Goal: Information Seeking & Learning: Learn about a topic

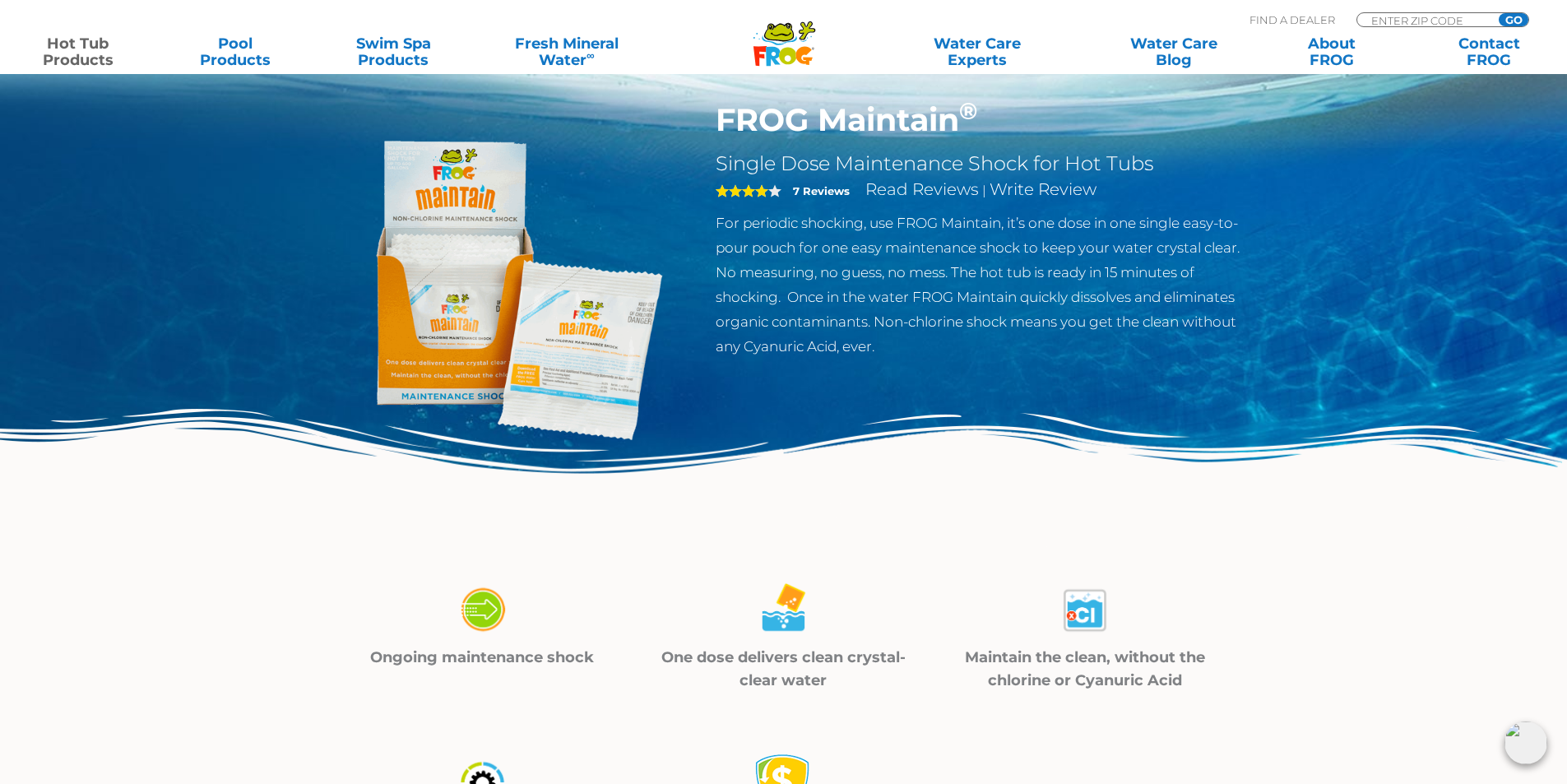
scroll to position [82, 0]
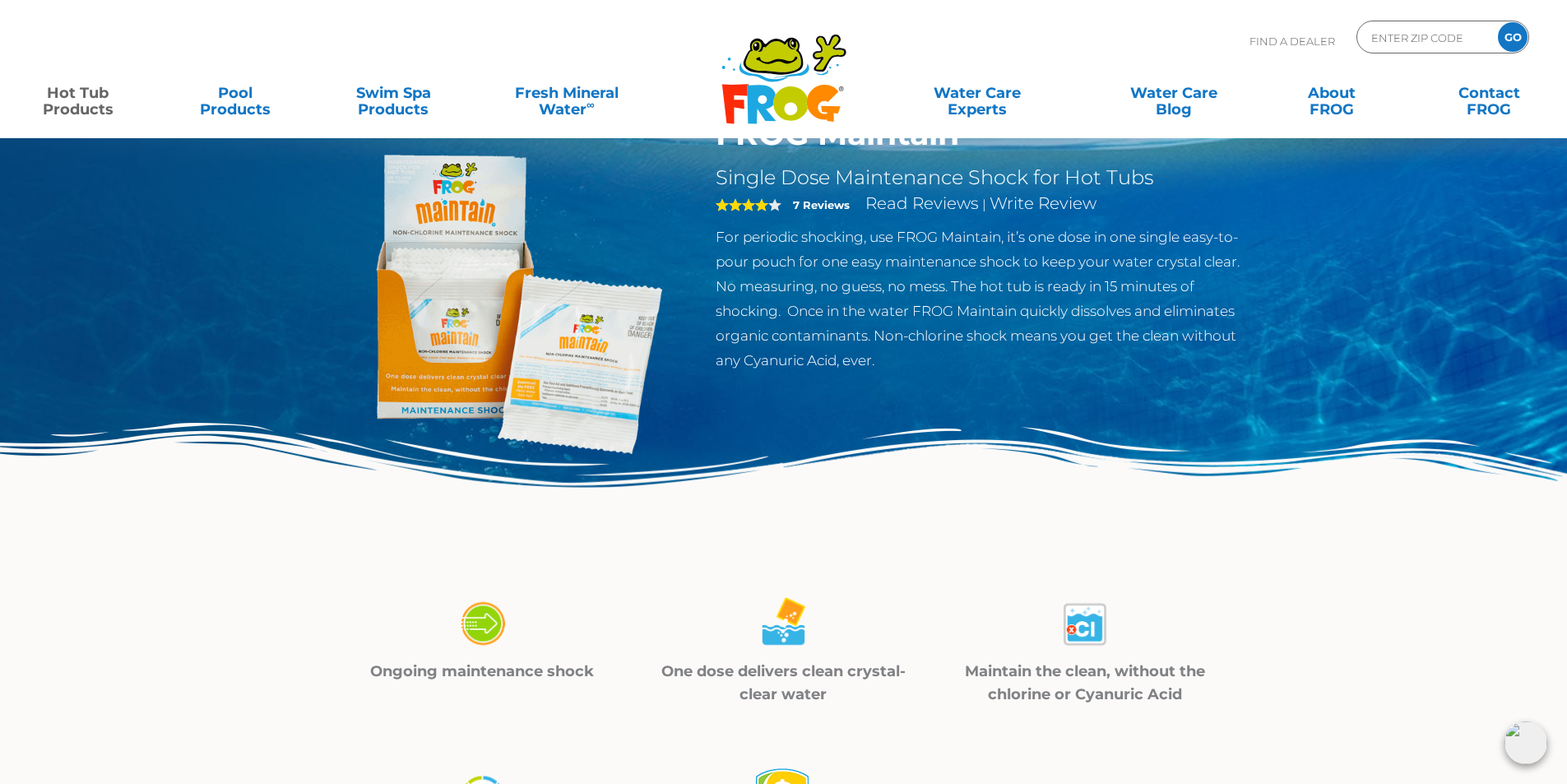
click at [593, 364] on img at bounding box center [503, 303] width 377 height 377
click at [563, 383] on img at bounding box center [503, 303] width 377 height 377
click at [479, 293] on img at bounding box center [503, 303] width 377 height 377
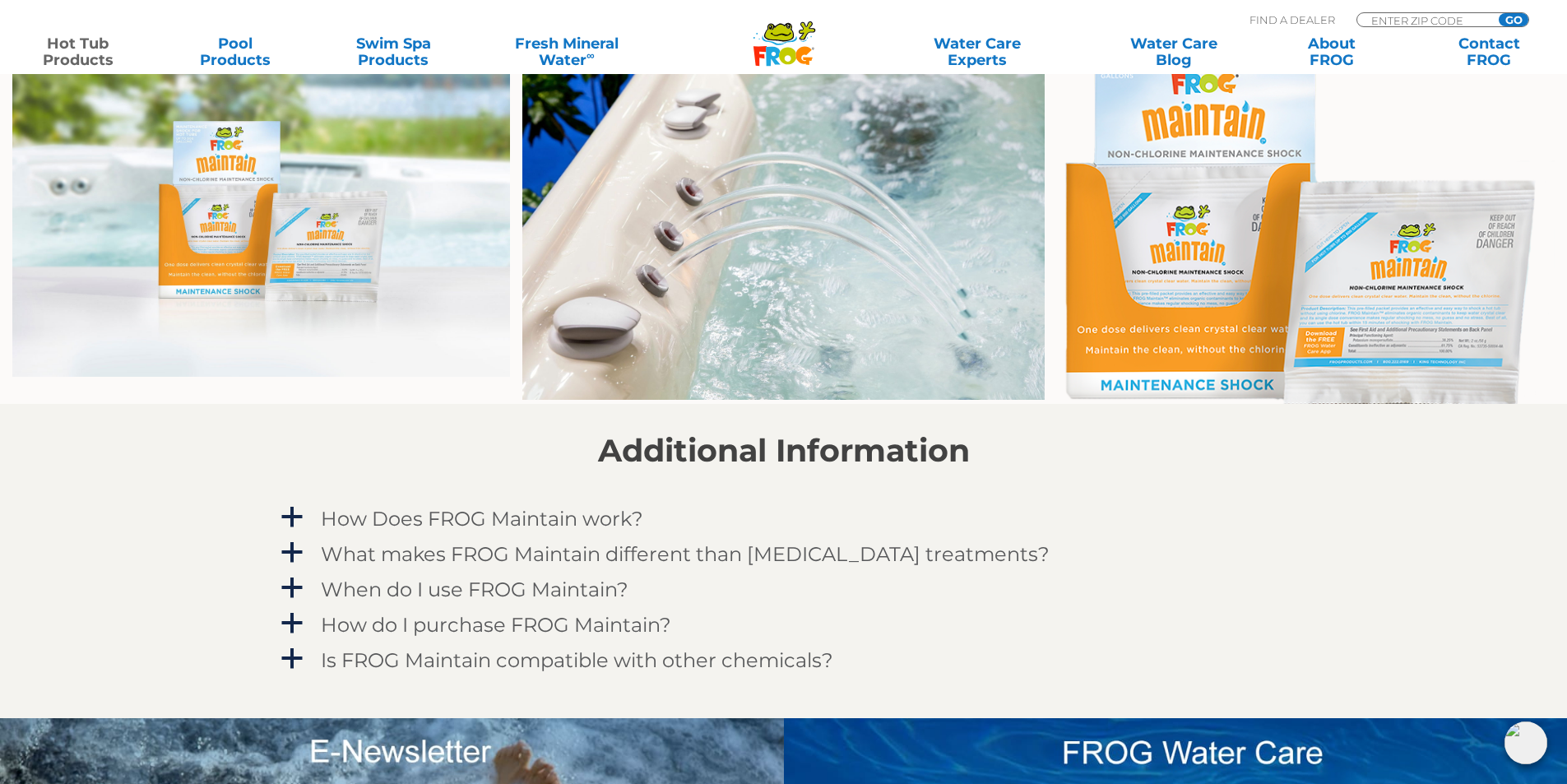
scroll to position [1151, 0]
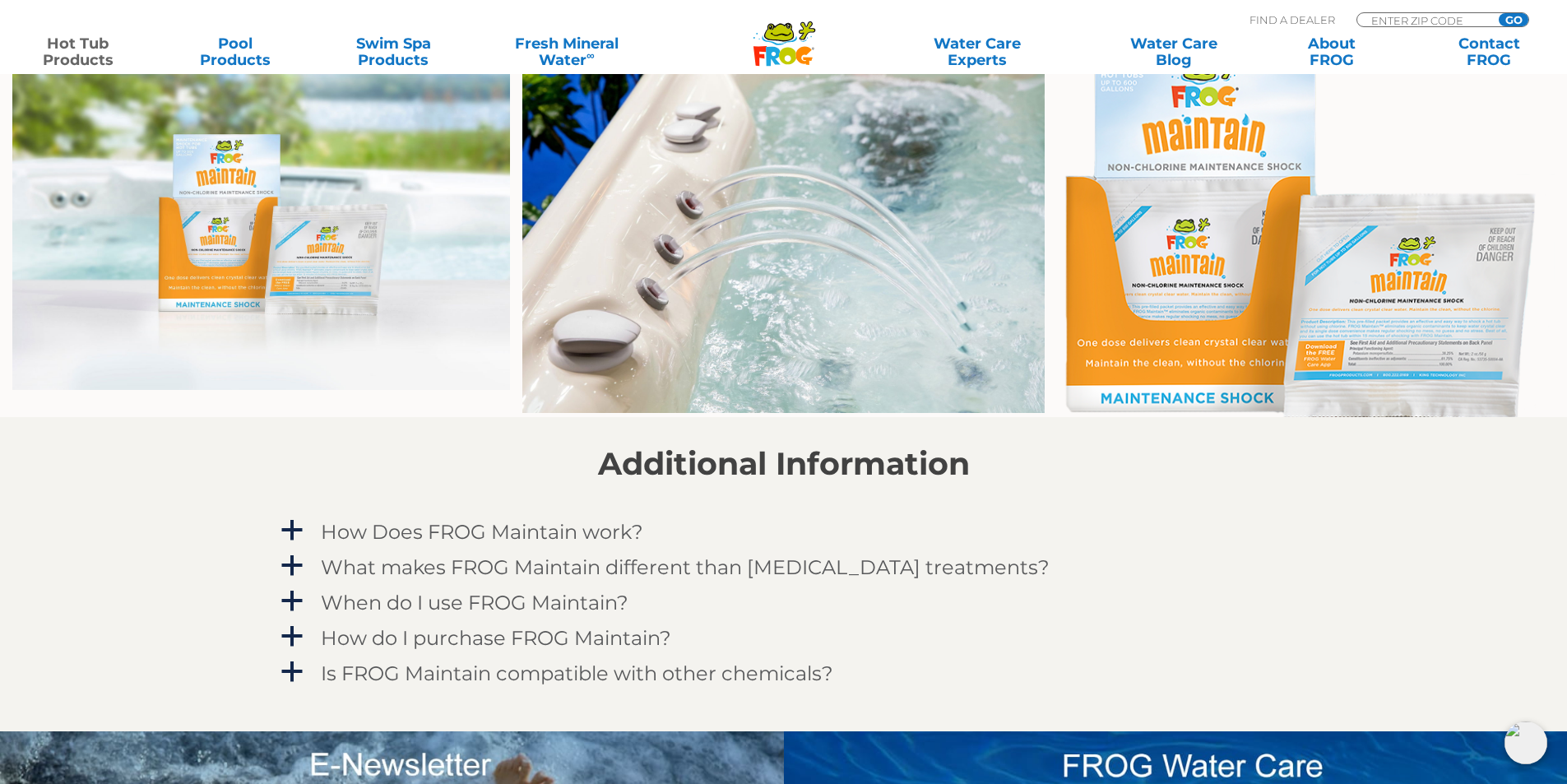
click at [1323, 346] on img at bounding box center [1306, 225] width 498 height 382
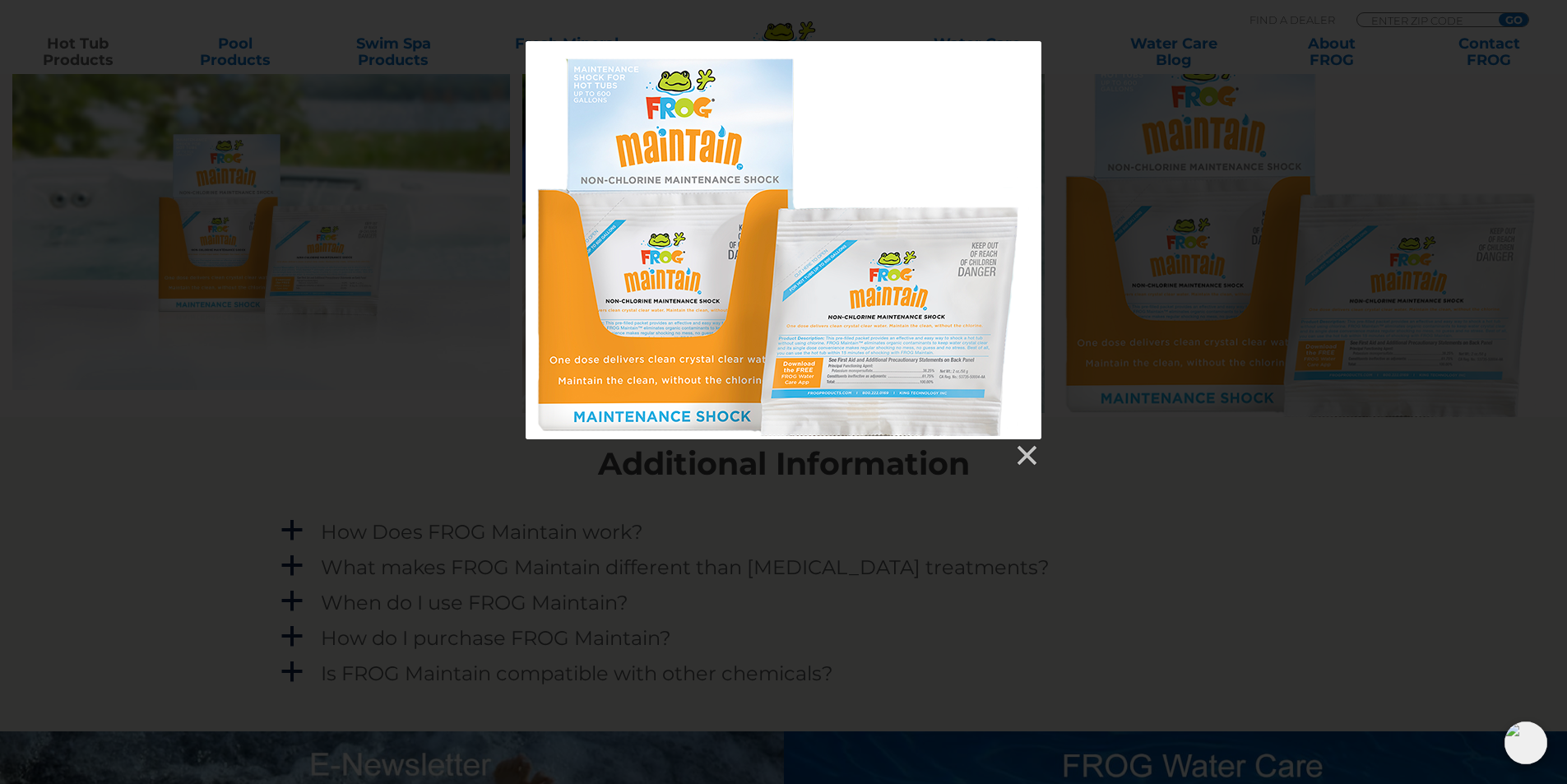
click at [873, 379] on div at bounding box center [784, 240] width 516 height 398
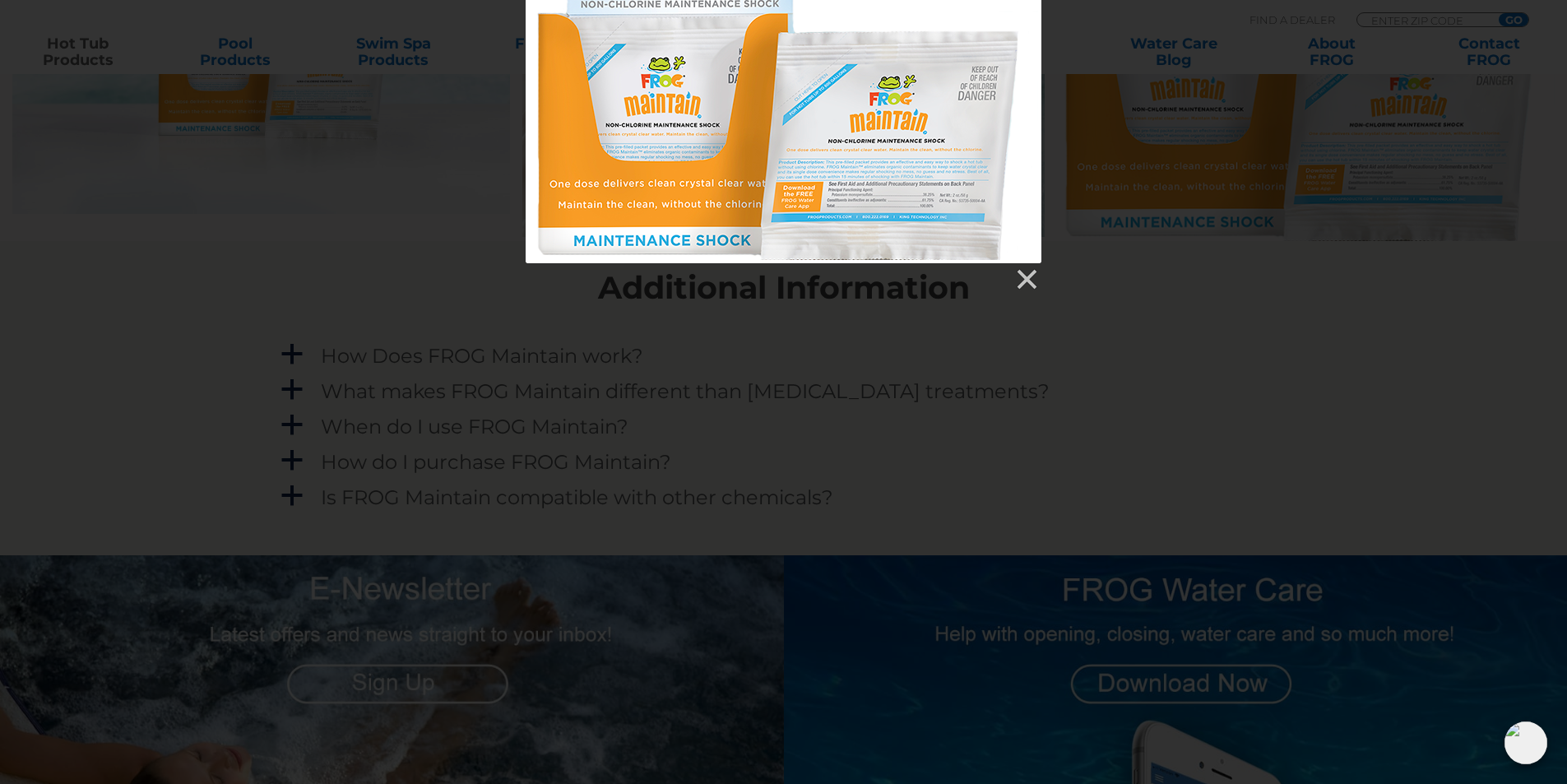
scroll to position [1563, 0]
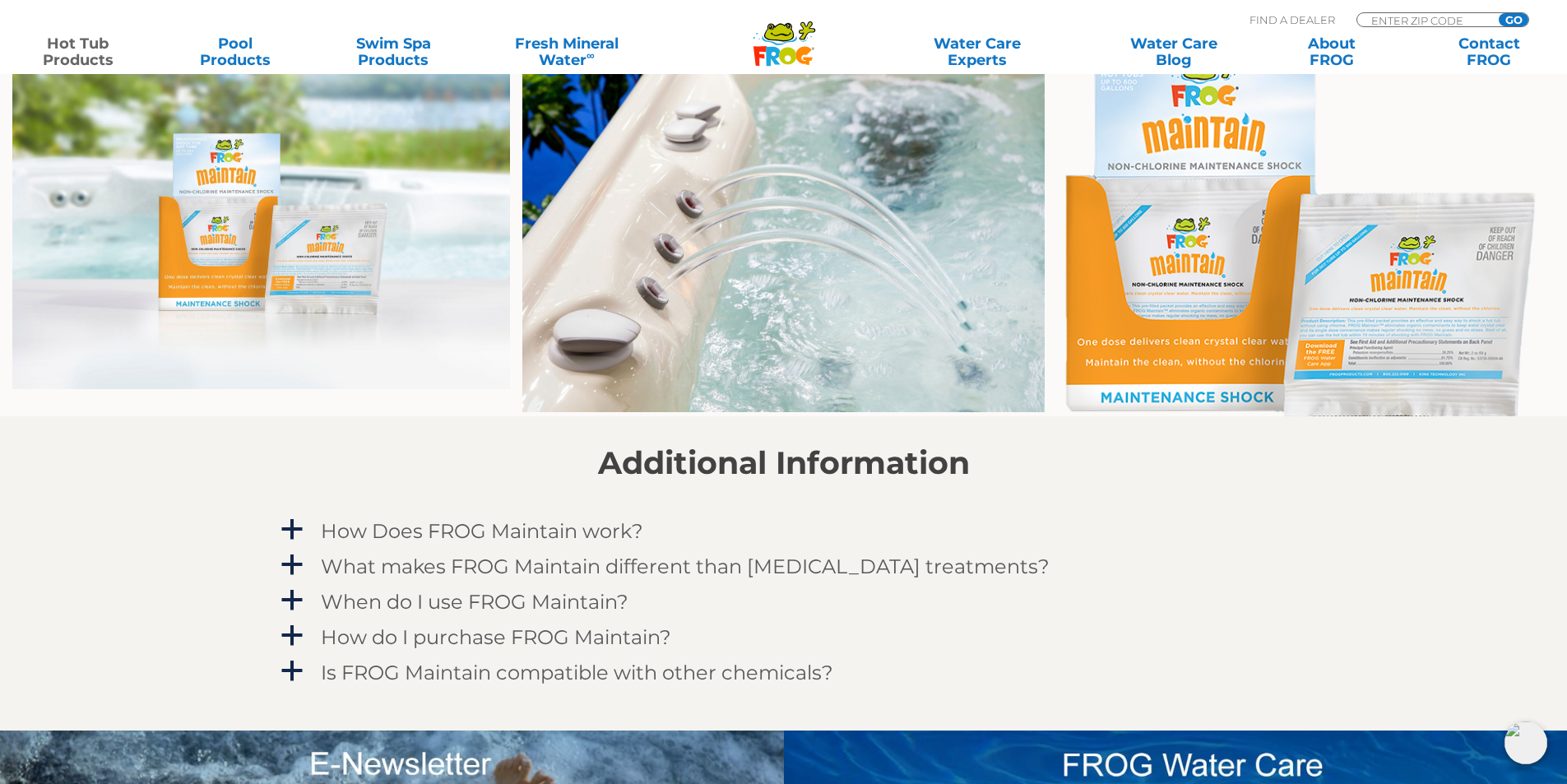
scroll to position [1151, 0]
click at [339, 248] on img at bounding box center [261, 212] width 498 height 355
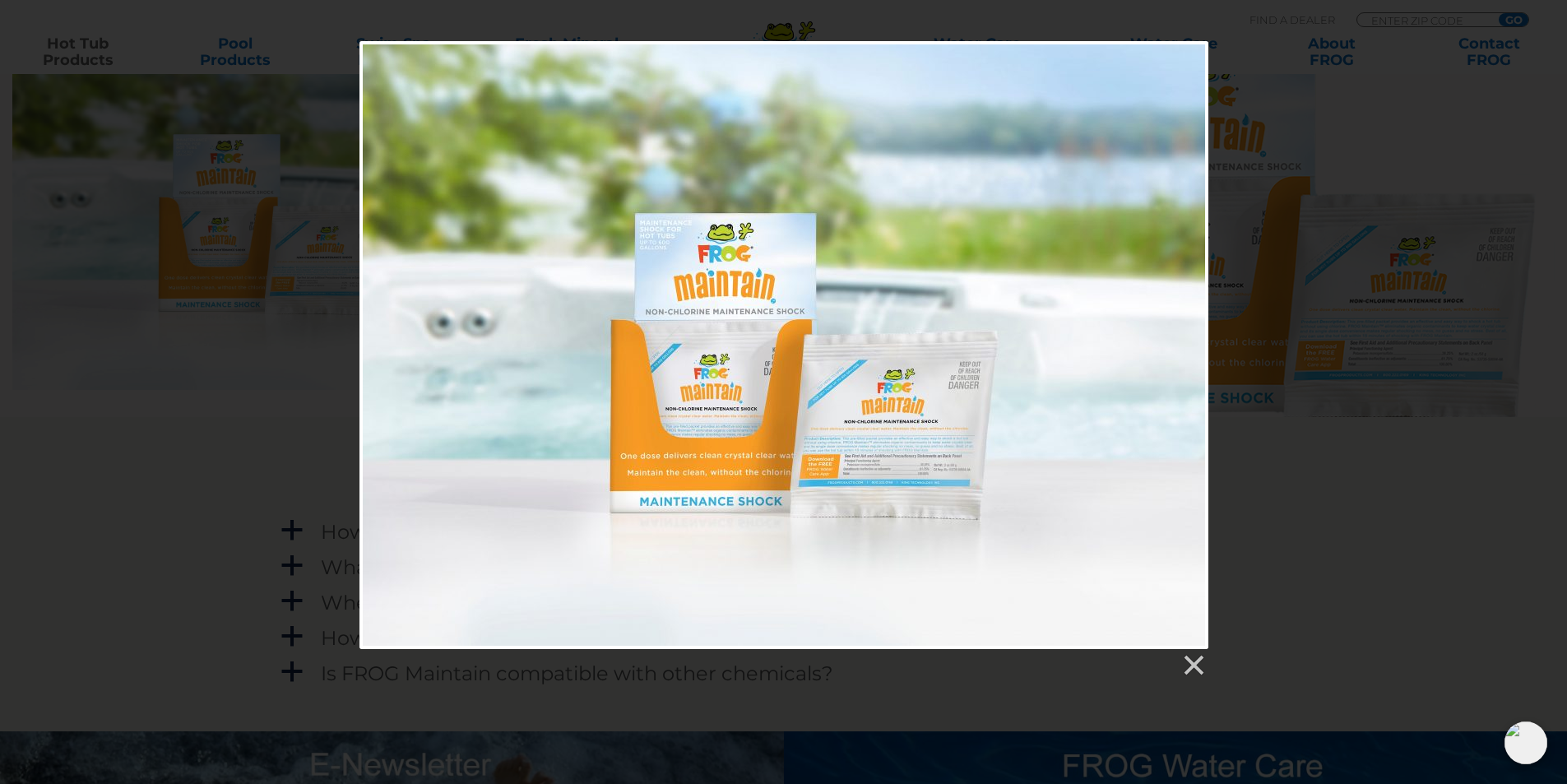
drag, startPoint x: 1370, startPoint y: 444, endPoint x: 1384, endPoint y: 450, distance: 15.2
click at [1383, 449] on div at bounding box center [784, 359] width 1567 height 636
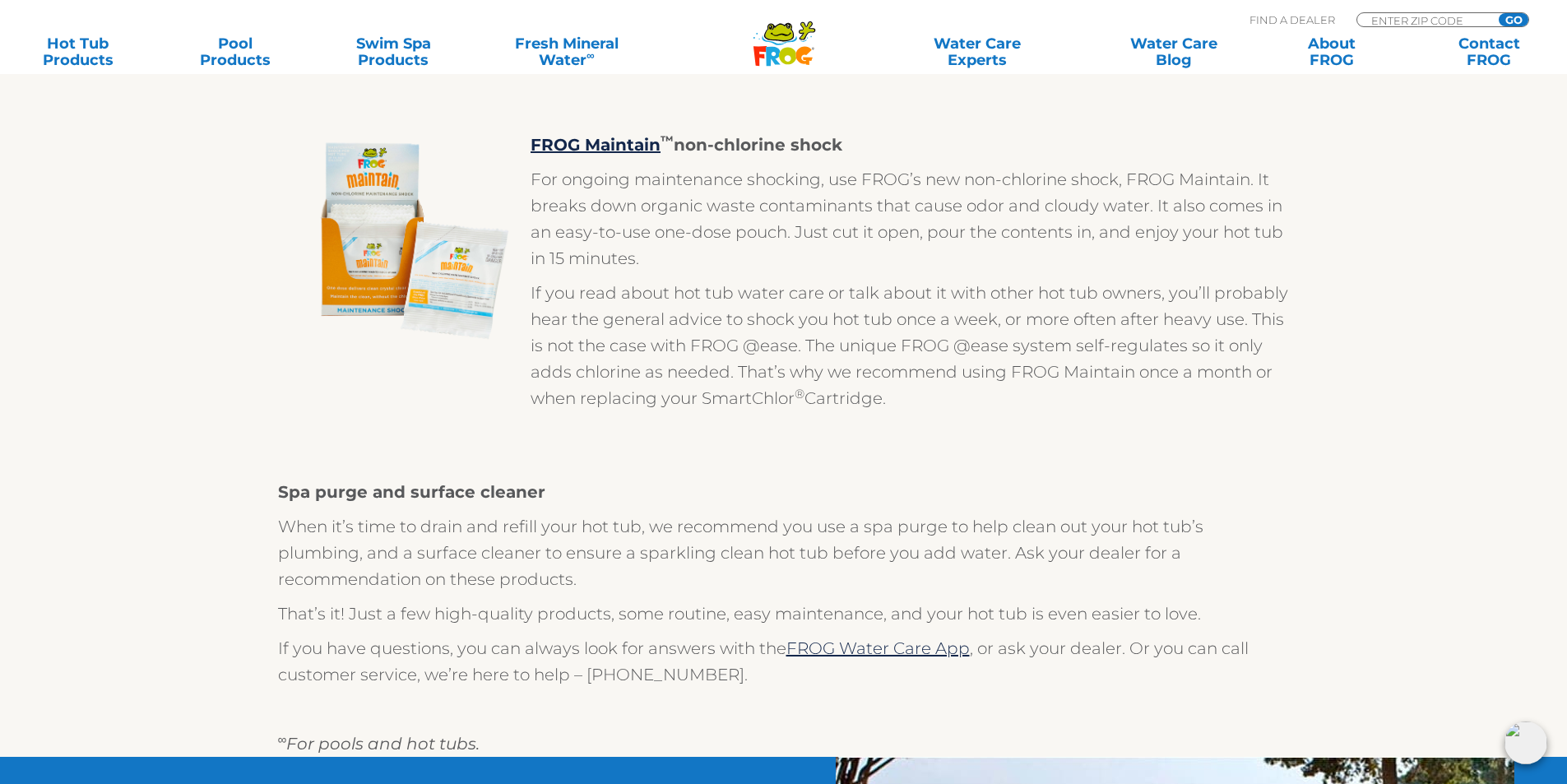
scroll to position [1356, 0]
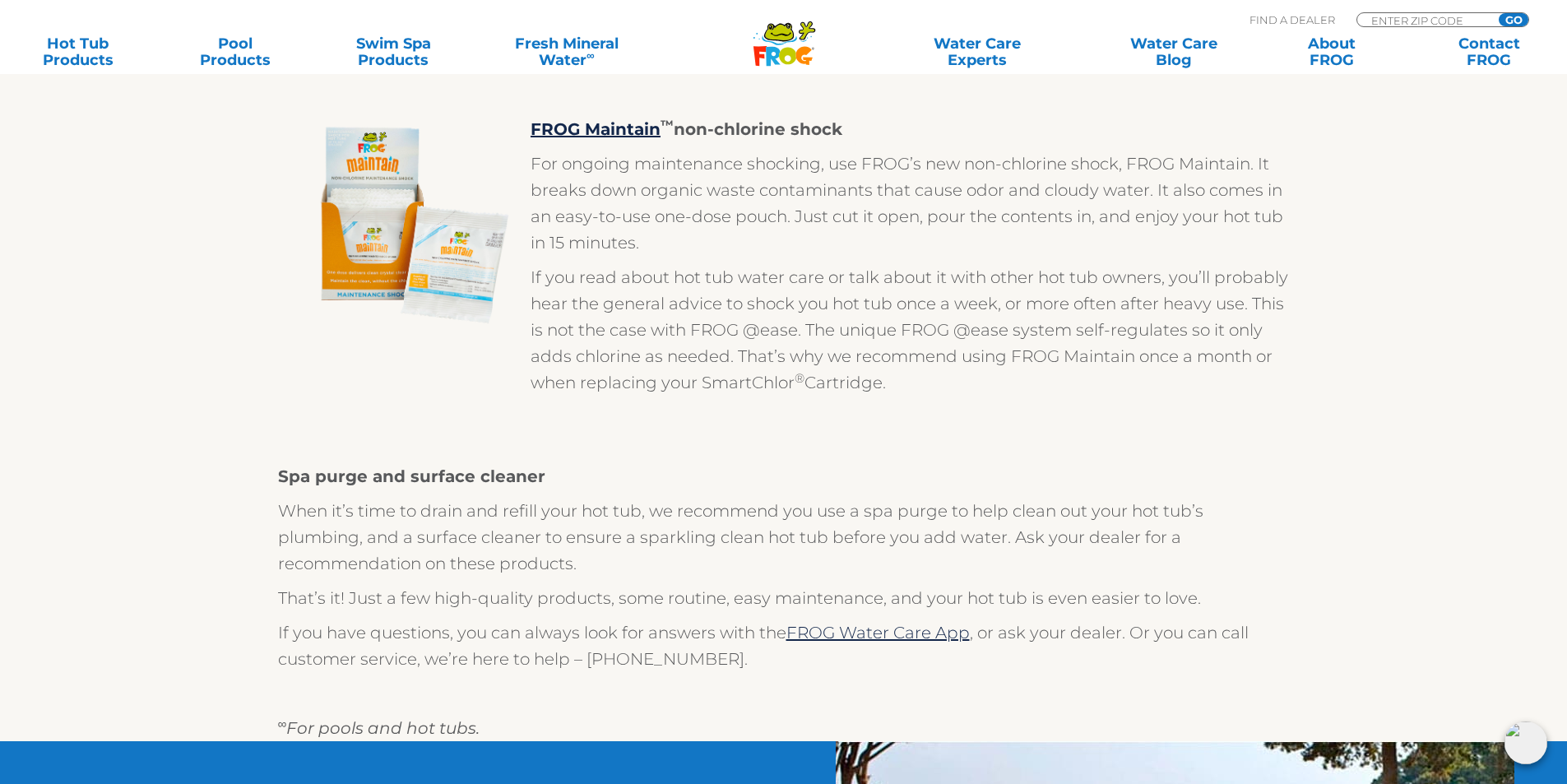
click at [376, 235] on img at bounding box center [404, 225] width 247 height 220
click at [409, 270] on img at bounding box center [404, 225] width 247 height 220
click at [422, 270] on img at bounding box center [404, 225] width 247 height 220
click at [425, 269] on img at bounding box center [404, 225] width 247 height 220
click at [388, 243] on img at bounding box center [404, 225] width 247 height 220
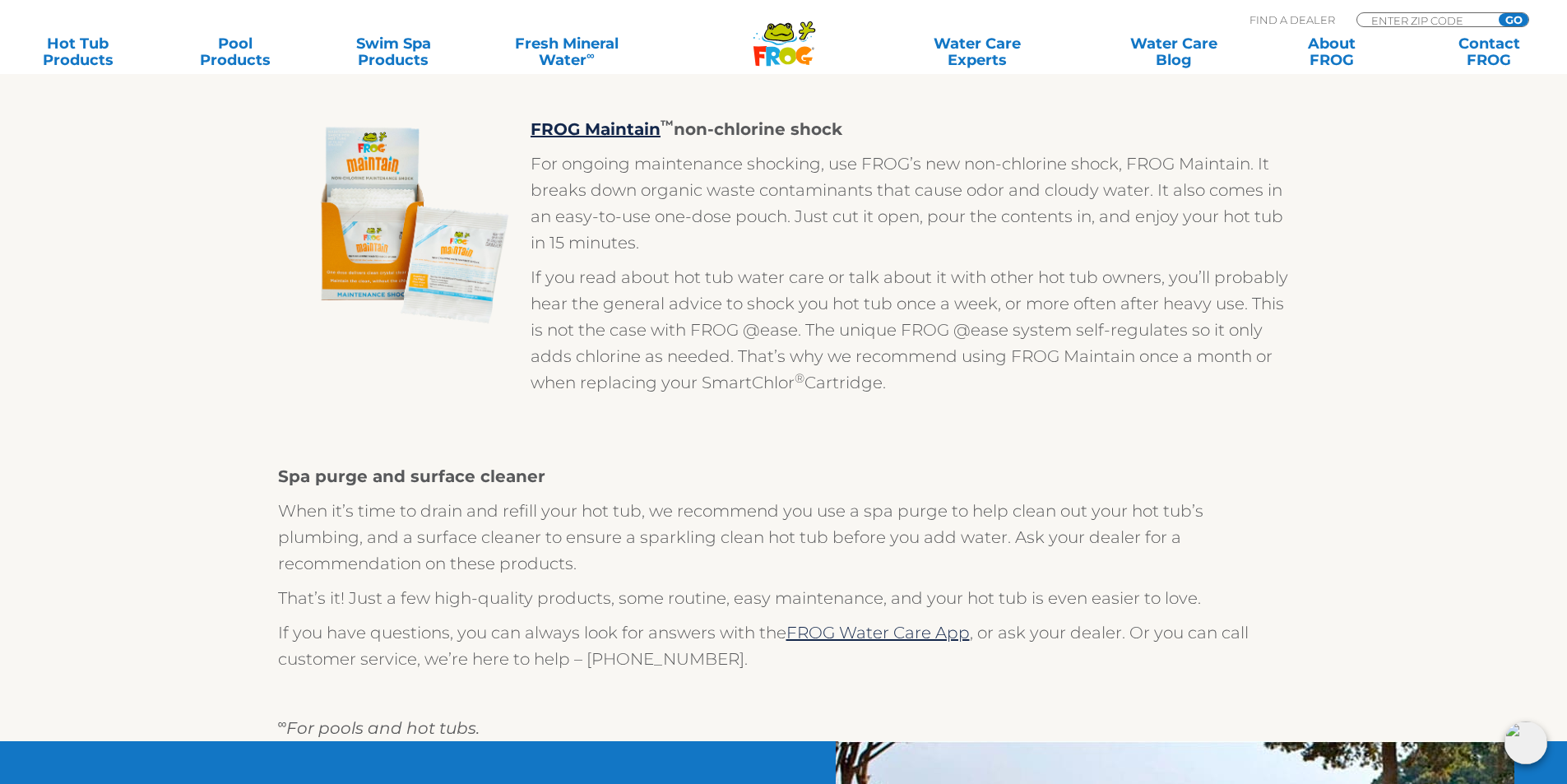
click at [433, 240] on img at bounding box center [404, 225] width 247 height 220
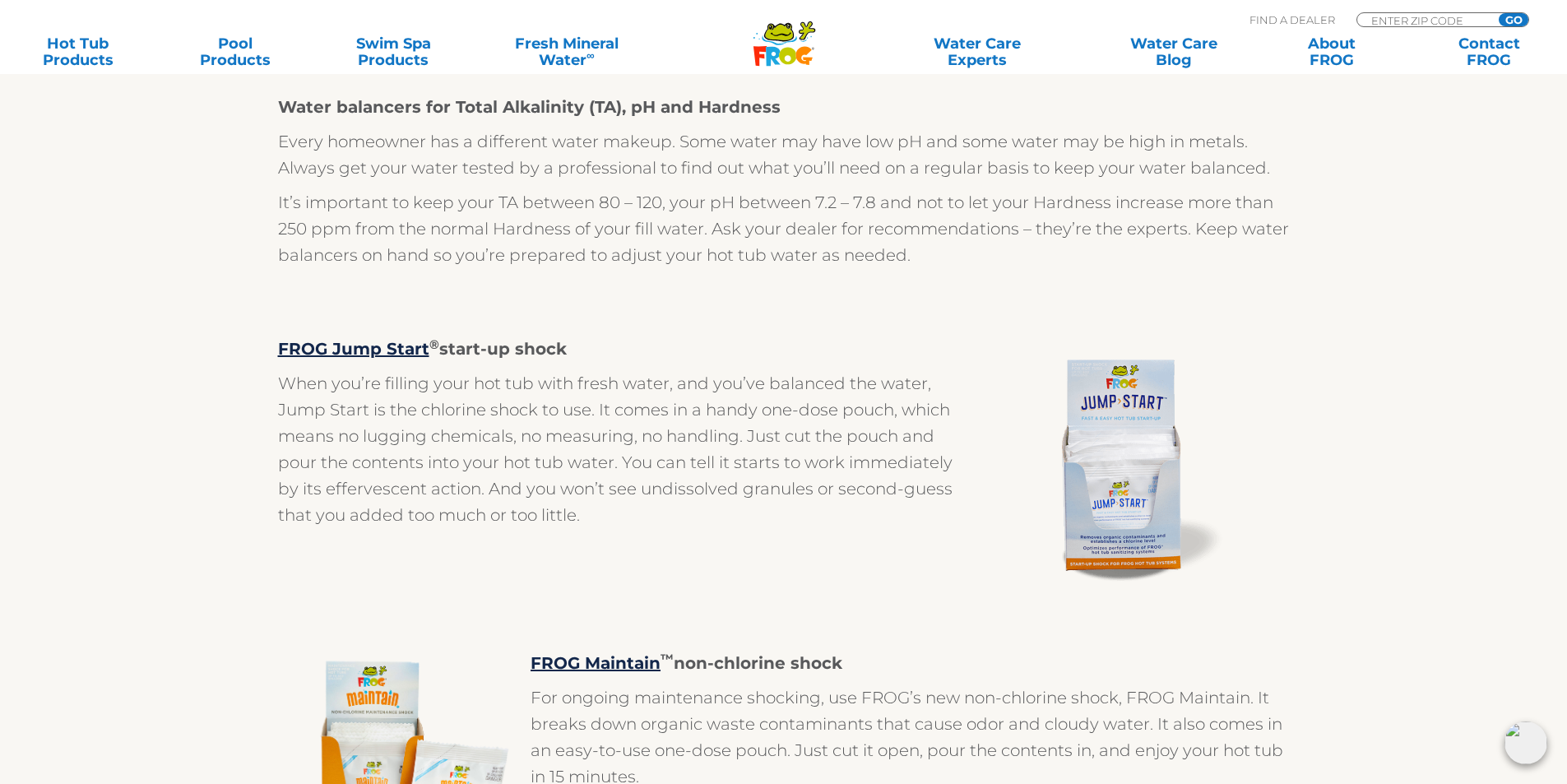
scroll to position [904, 0]
